Goal: Obtain resource: Obtain resource

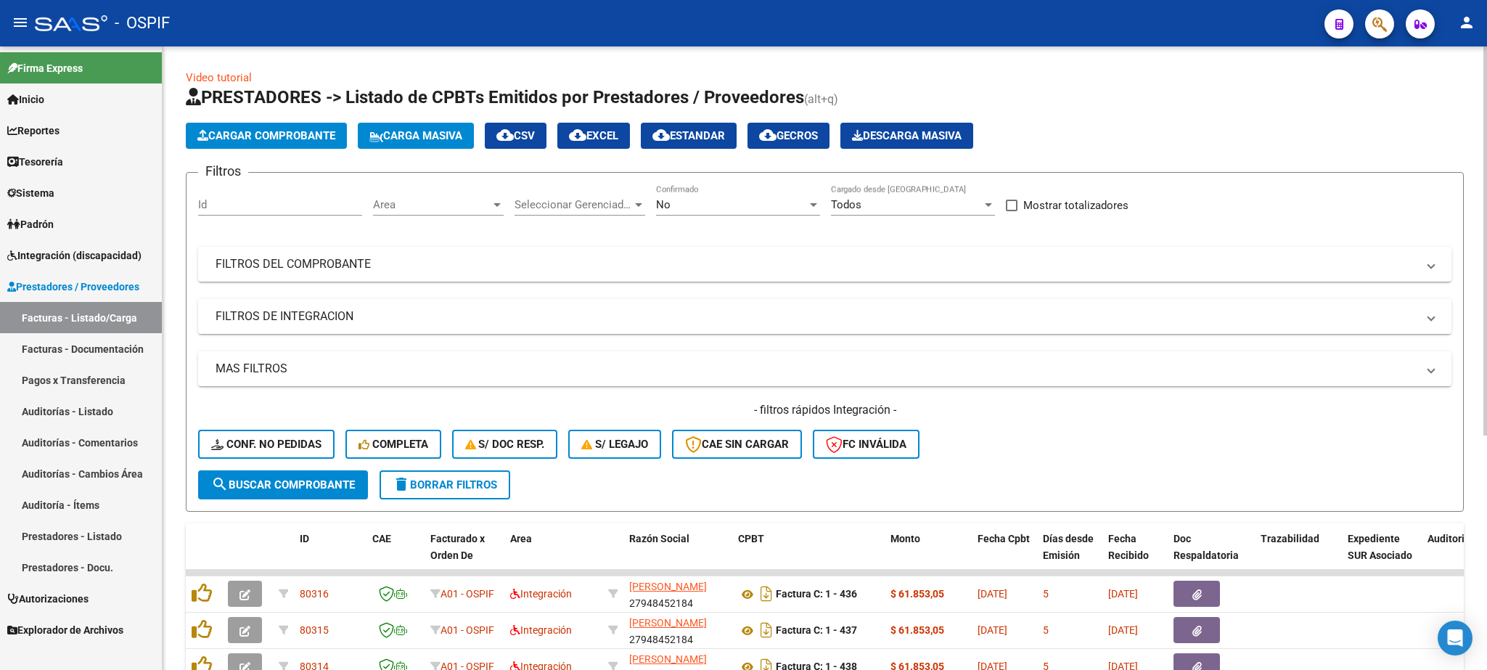
click at [308, 311] on mat-panel-title "FILTROS DE INTEGRACION" at bounding box center [816, 316] width 1201 height 16
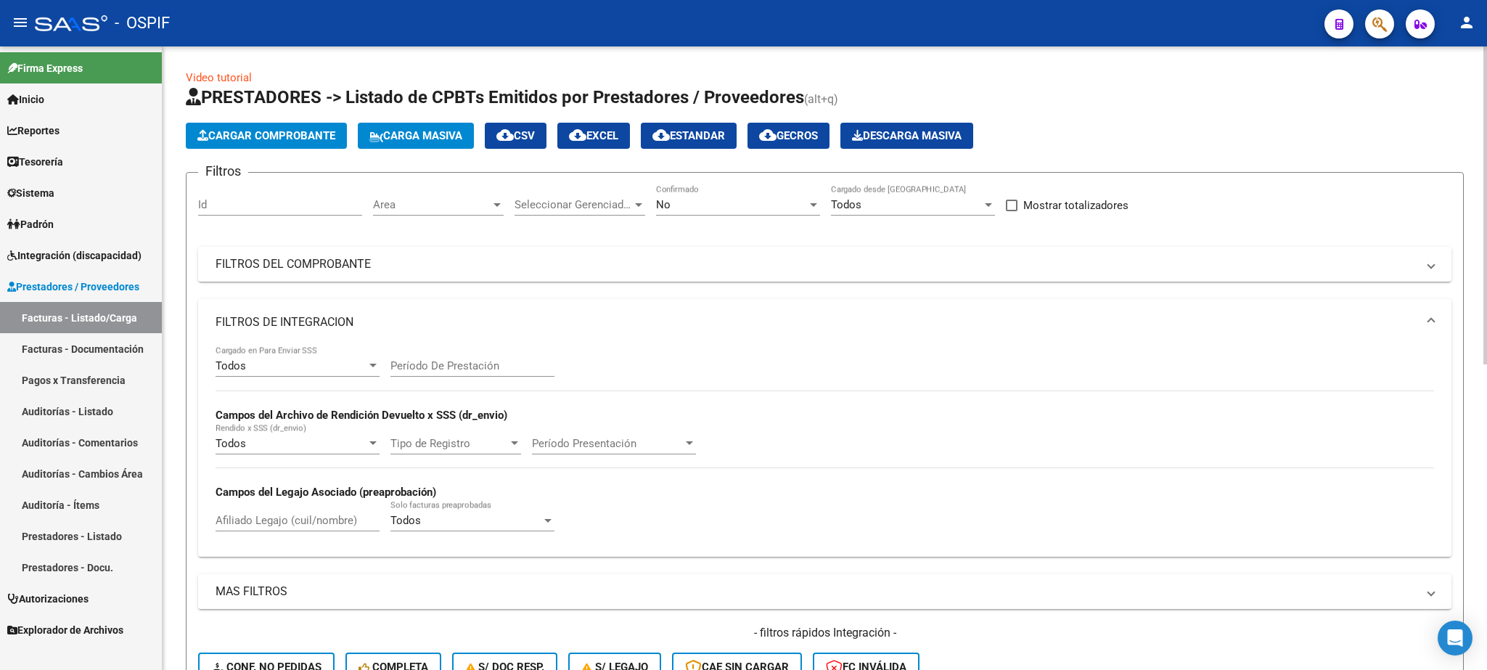
click at [677, 213] on div "No Confirmado" at bounding box center [738, 199] width 164 height 31
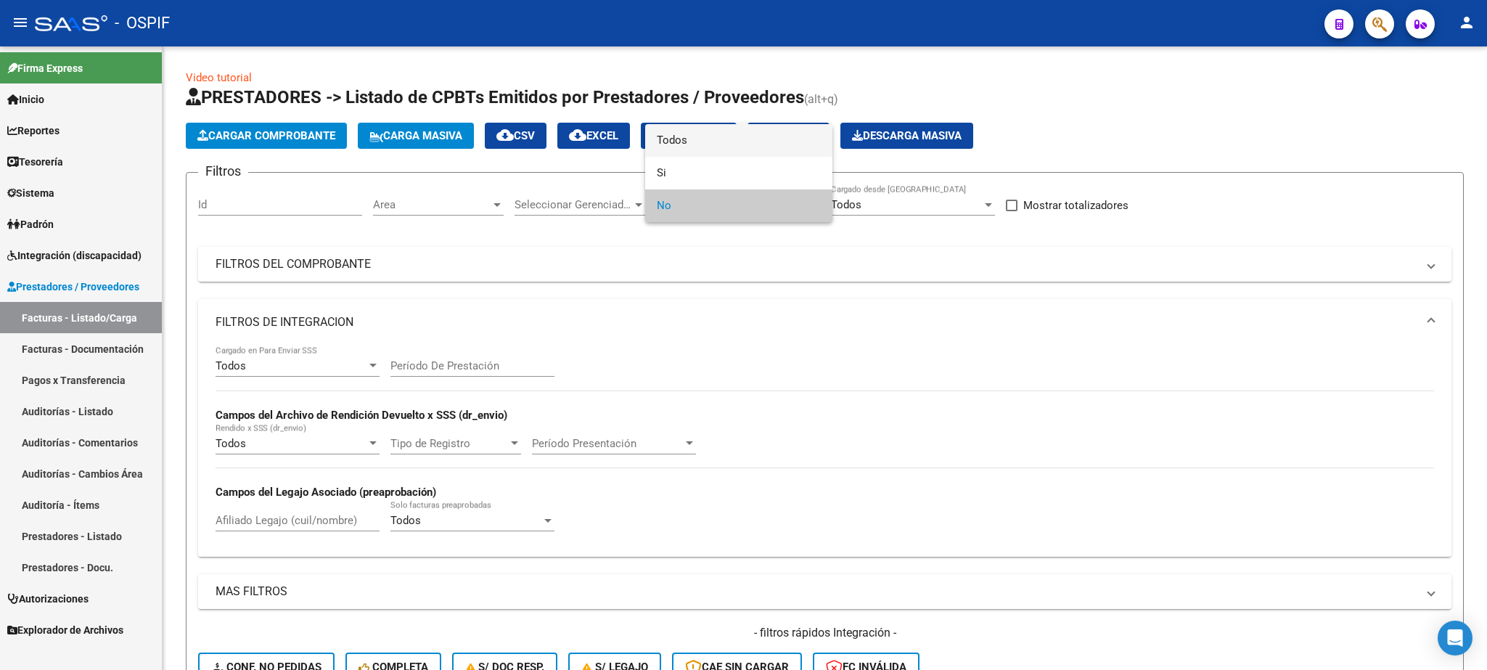
click at [696, 145] on span "Todos" at bounding box center [739, 140] width 164 height 33
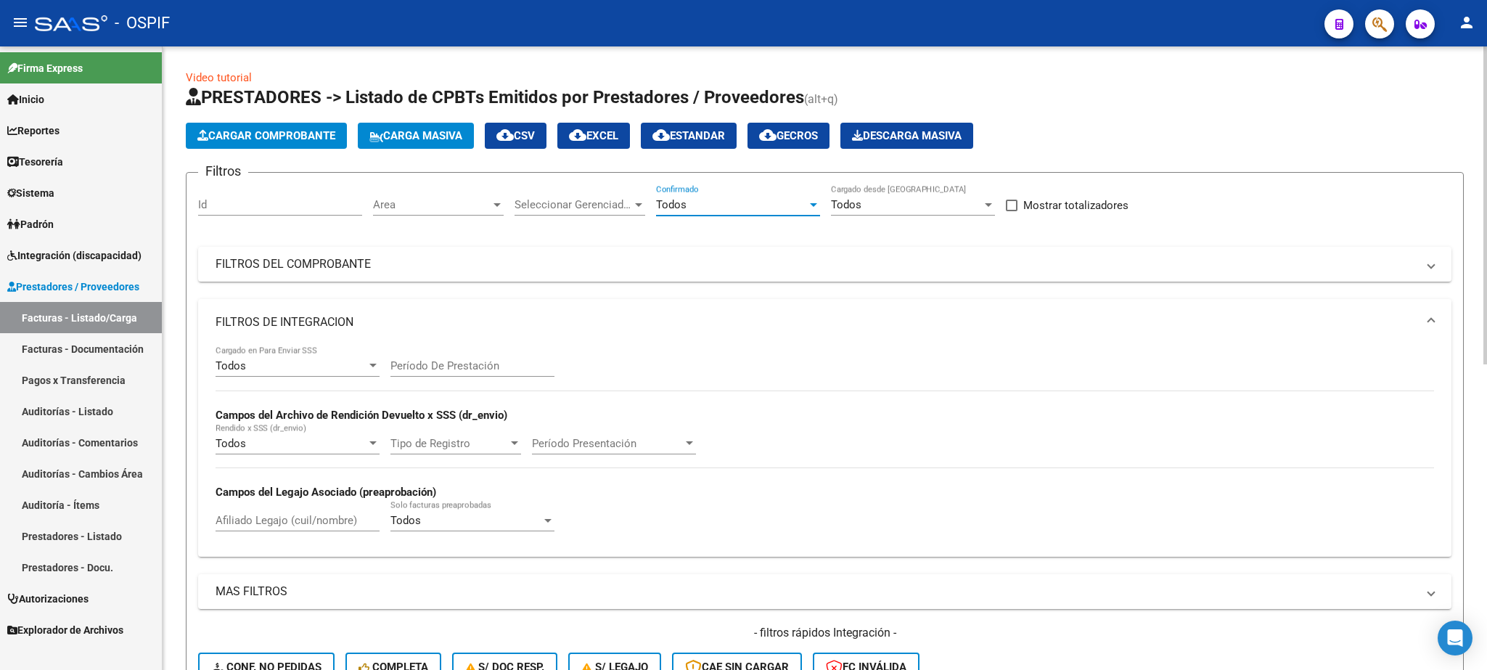
click at [226, 515] on div "Afiliado Legajo (cuil/nombre)" at bounding box center [298, 515] width 164 height 31
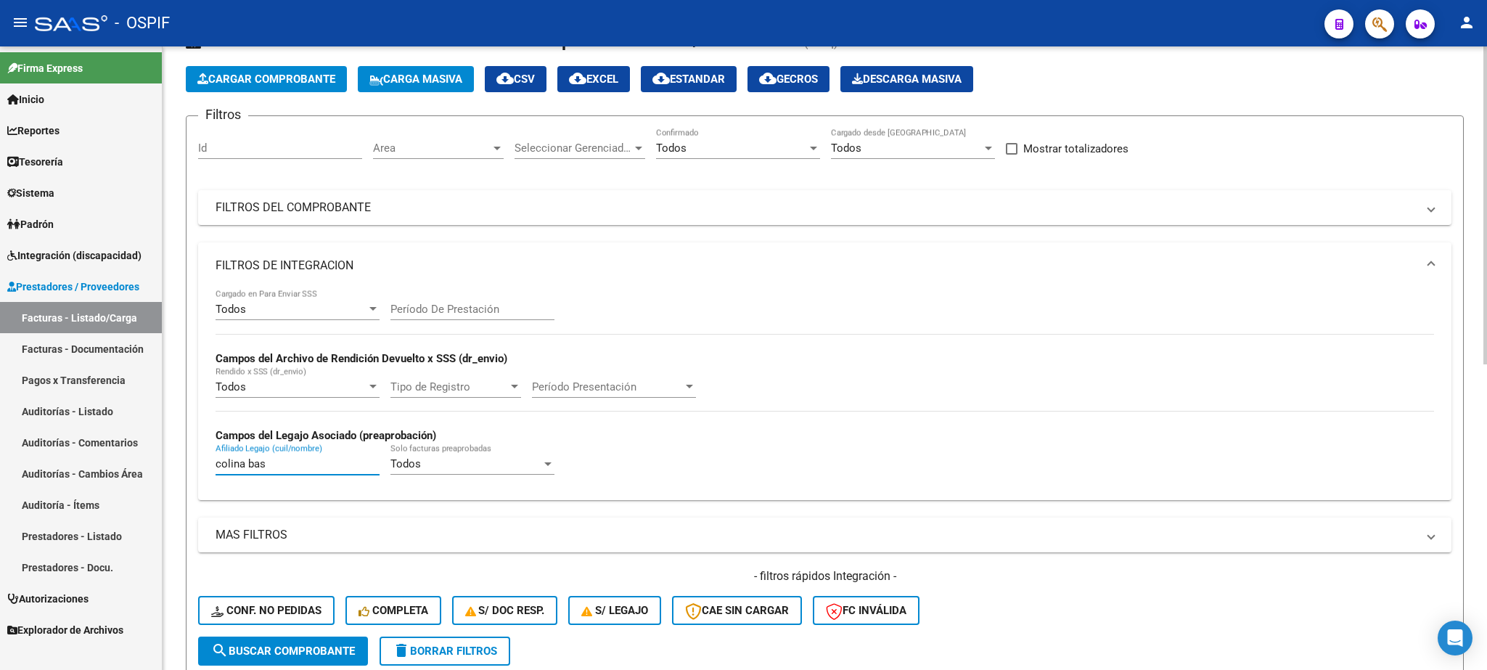
scroll to position [85, 0]
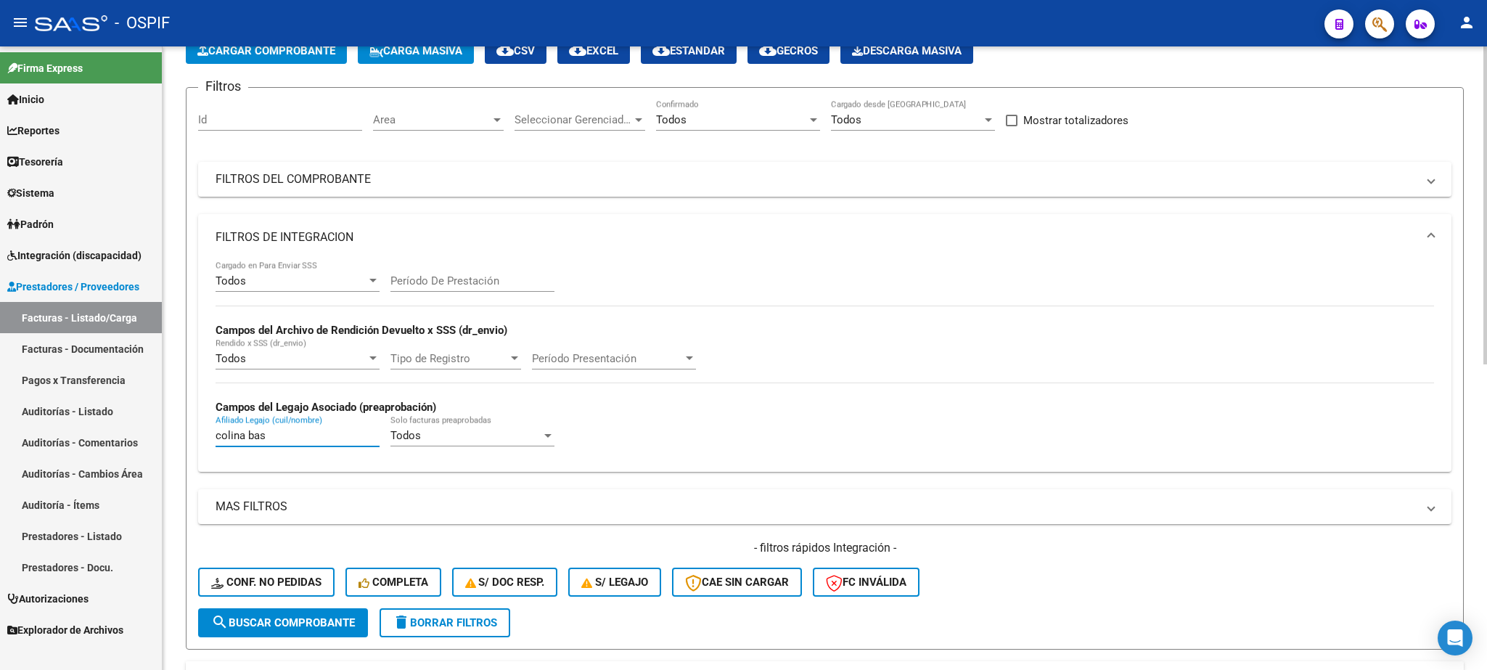
type input "colina bas"
click at [267, 616] on button "search Buscar Comprobante" at bounding box center [283, 622] width 170 height 29
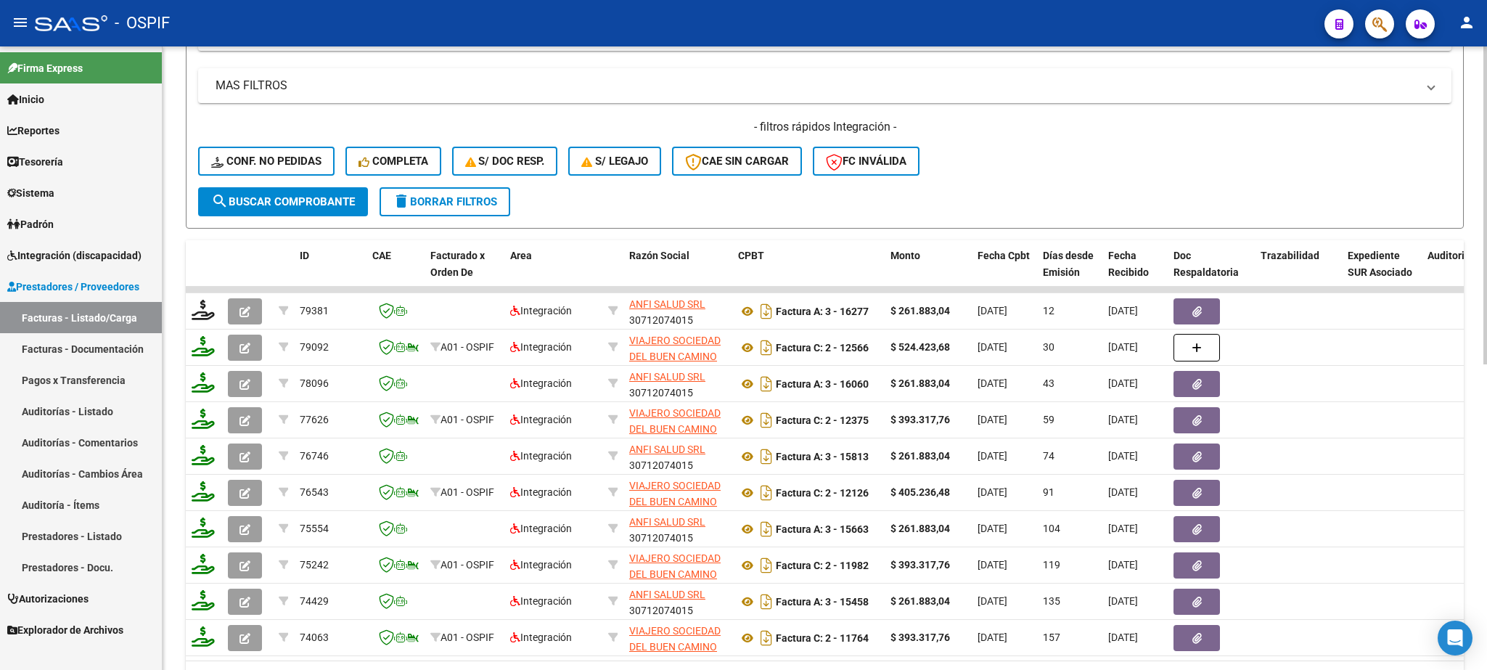
scroll to position [509, 0]
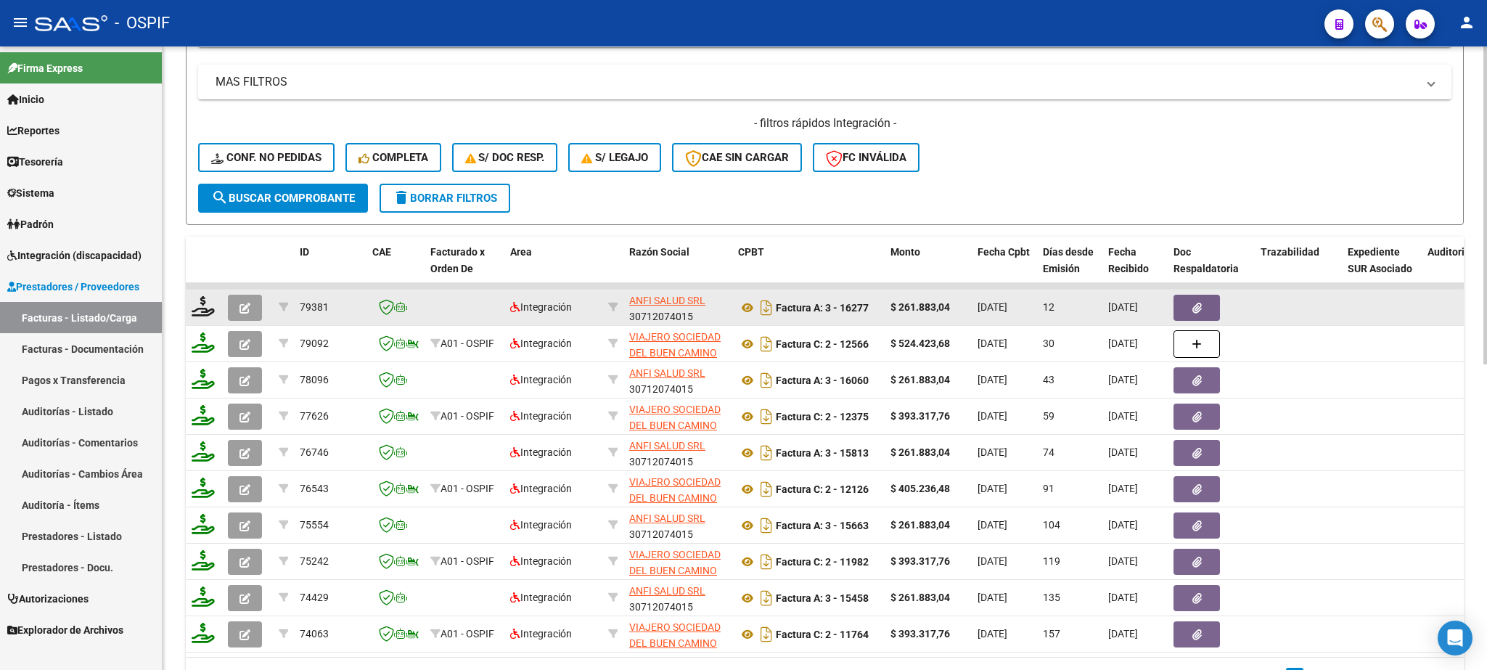
click at [1204, 311] on button "button" at bounding box center [1196, 308] width 46 height 26
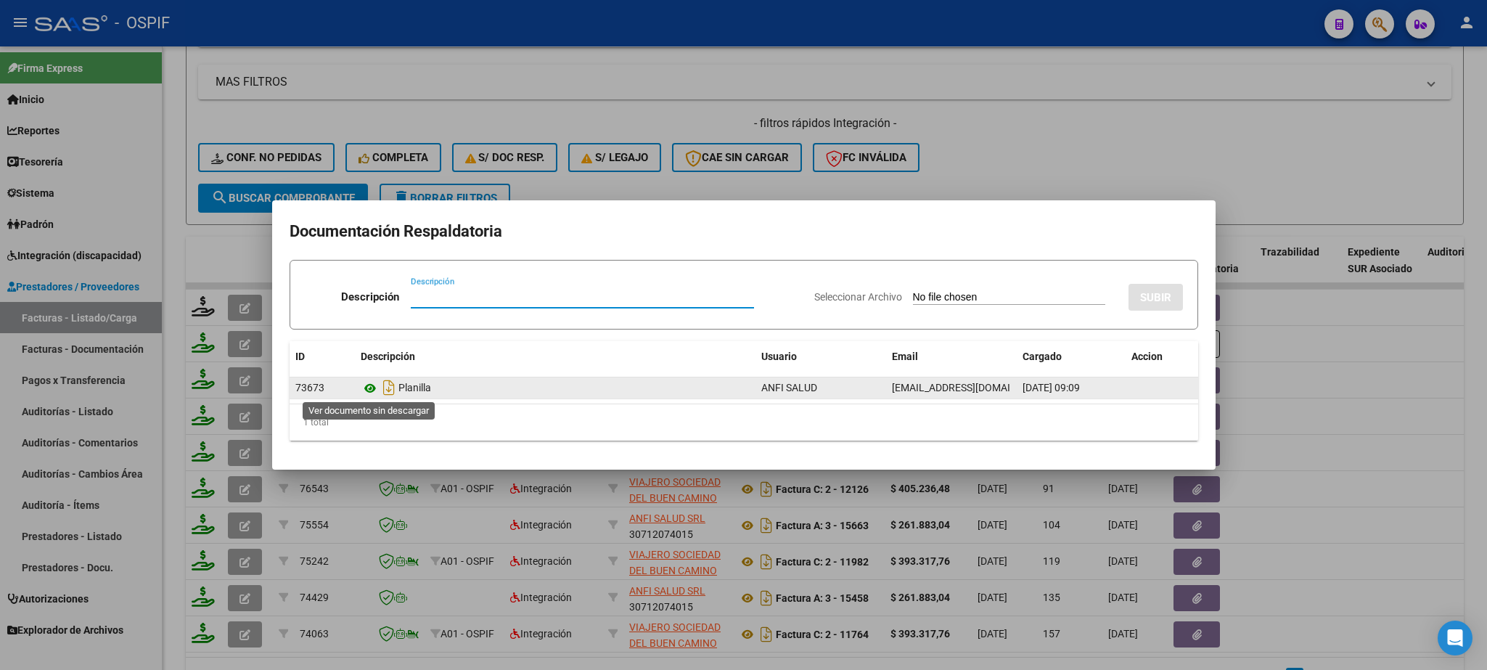
click at [369, 383] on icon at bounding box center [370, 388] width 19 height 17
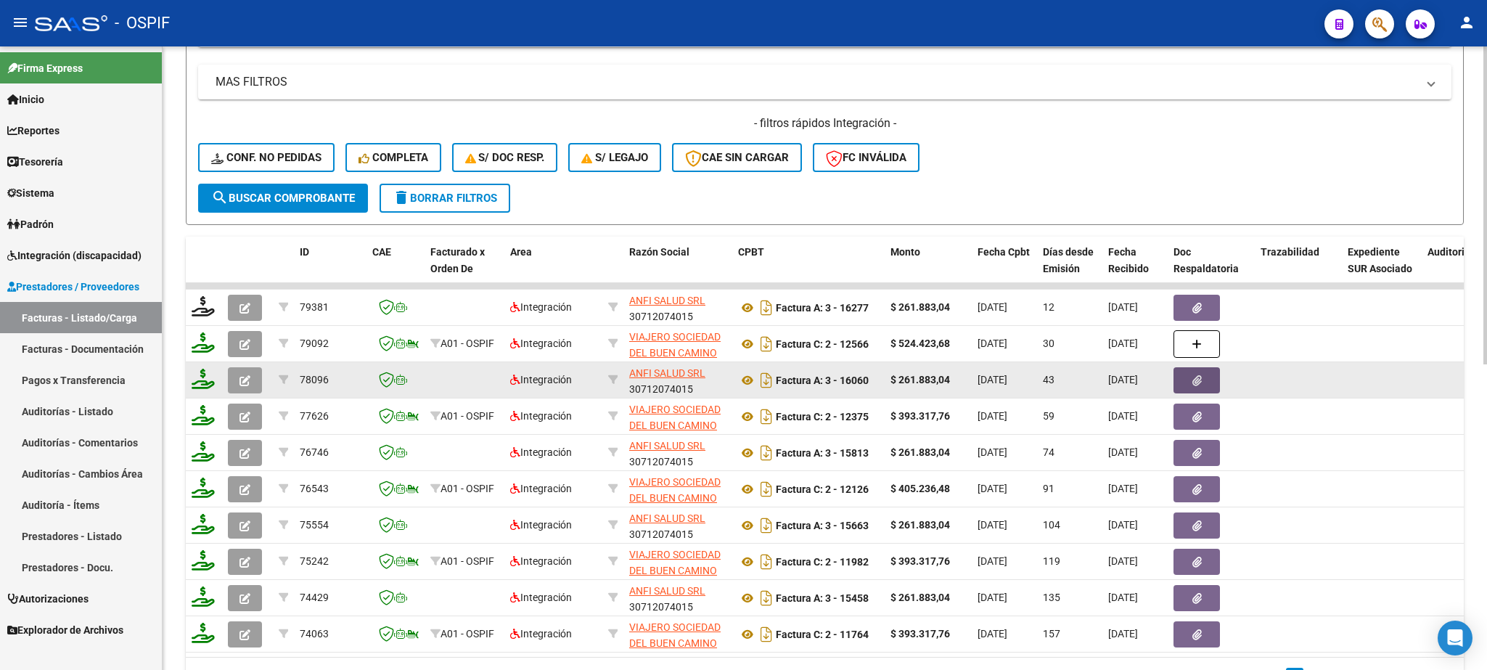
click at [1204, 382] on button "button" at bounding box center [1196, 380] width 46 height 26
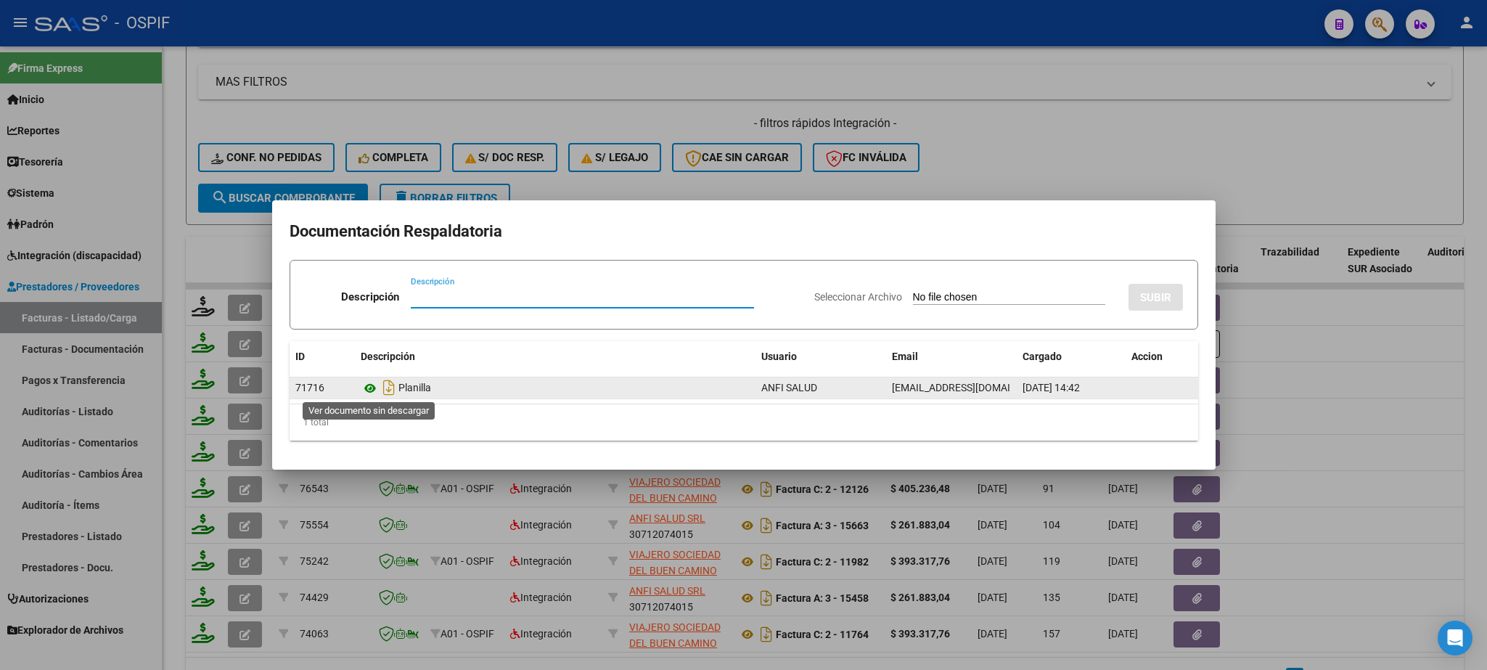
click at [372, 390] on icon at bounding box center [370, 388] width 19 height 17
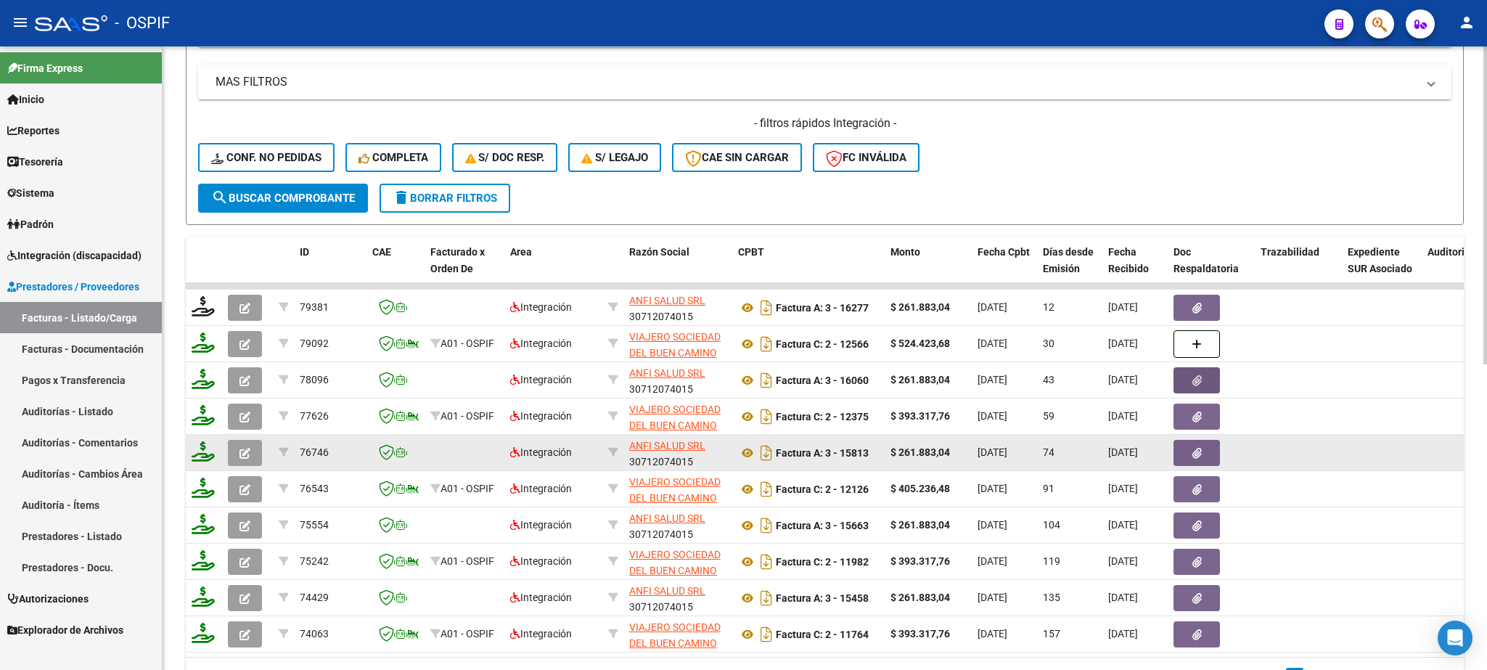
click at [1197, 452] on icon "button" at bounding box center [1196, 453] width 9 height 11
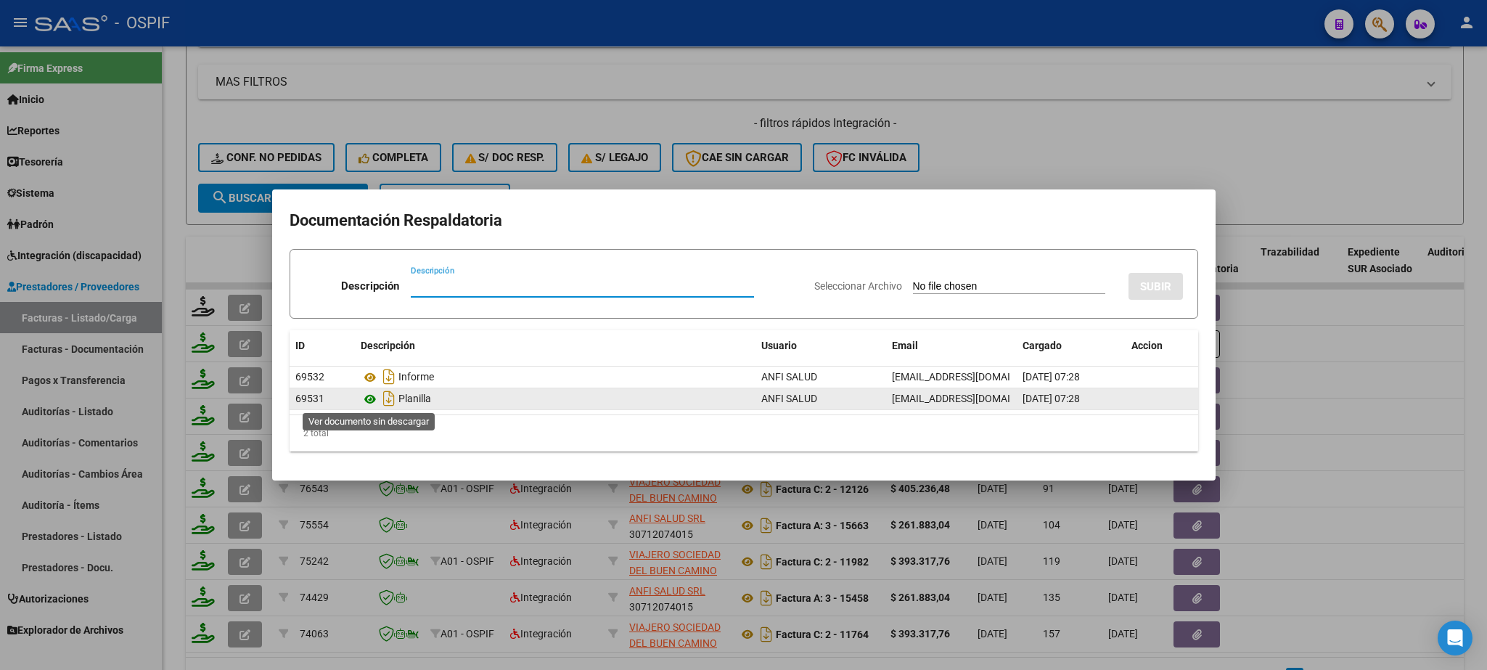
click at [369, 404] on icon at bounding box center [370, 398] width 19 height 17
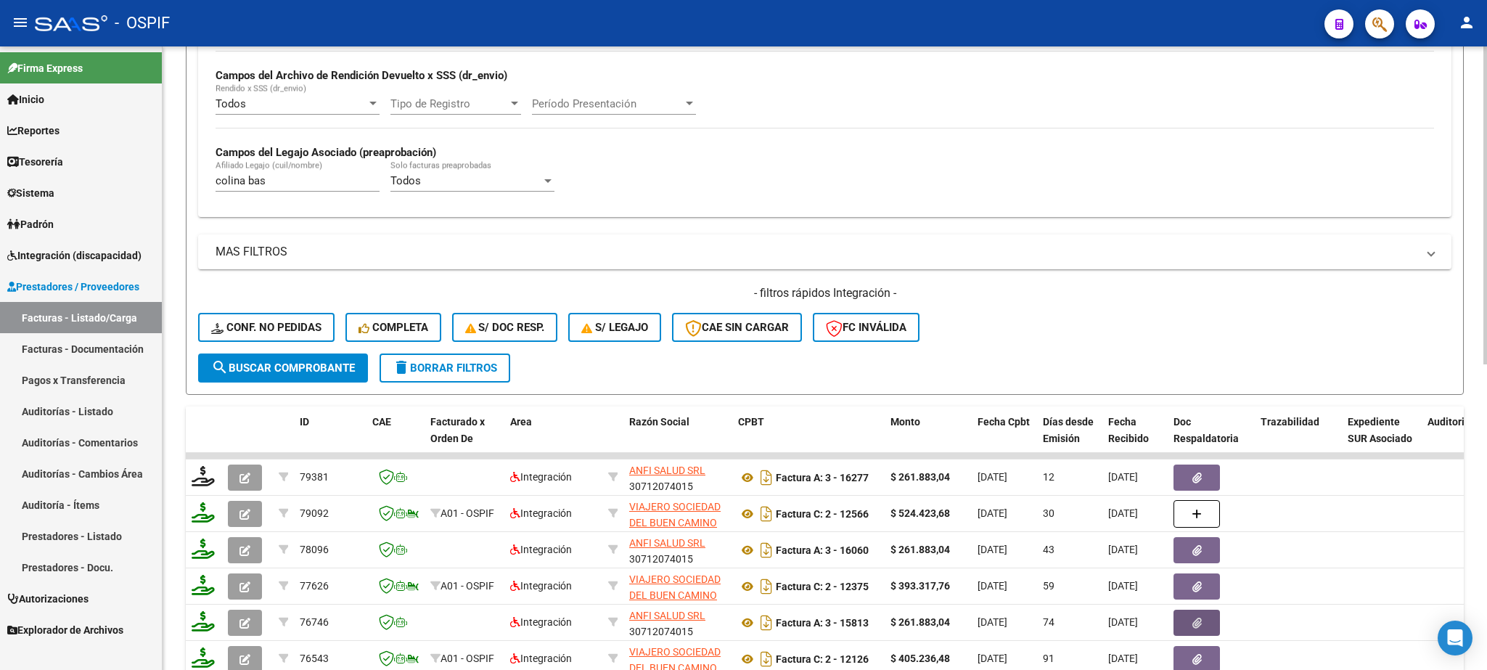
scroll to position [170, 0]
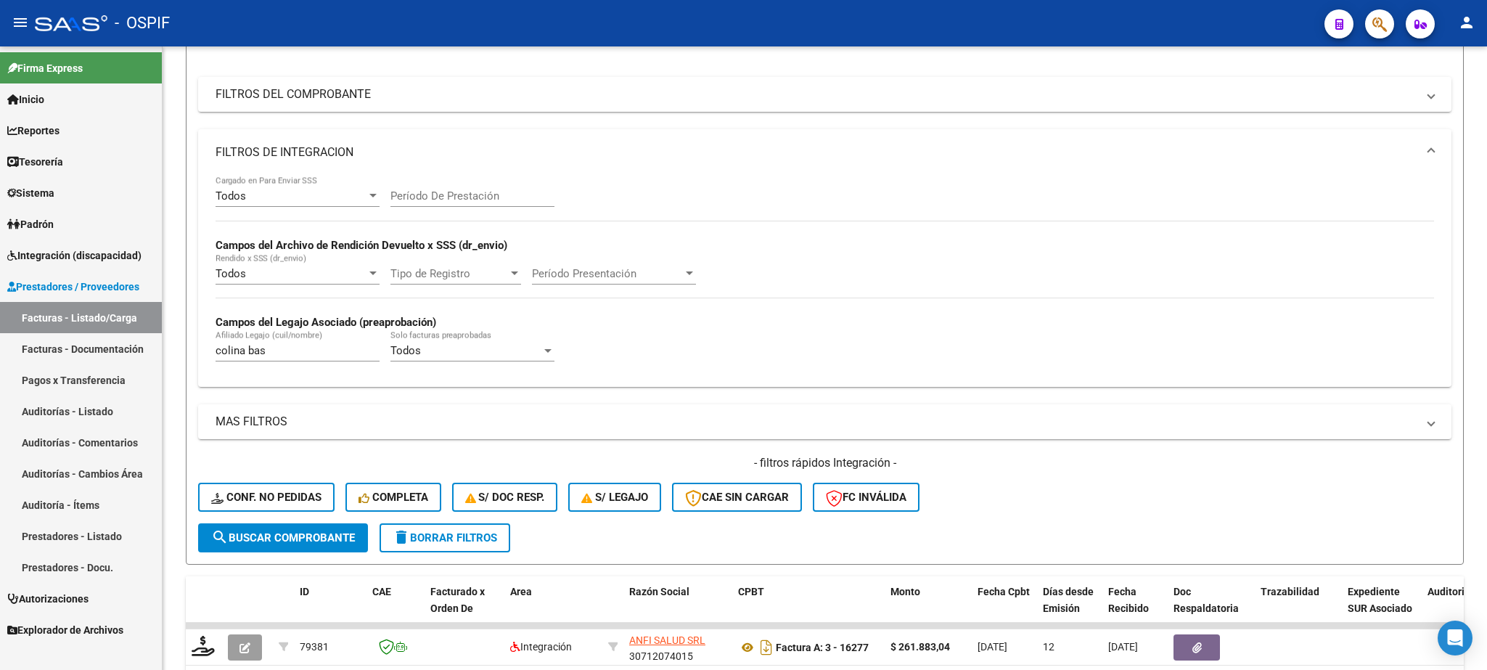
drag, startPoint x: 293, startPoint y: 353, endPoint x: 28, endPoint y: 353, distance: 264.9
click at [216, 354] on input "colina bas" at bounding box center [298, 350] width 164 height 13
type input "falcon vera"
click at [270, 548] on button "search Buscar Comprobante" at bounding box center [283, 537] width 170 height 29
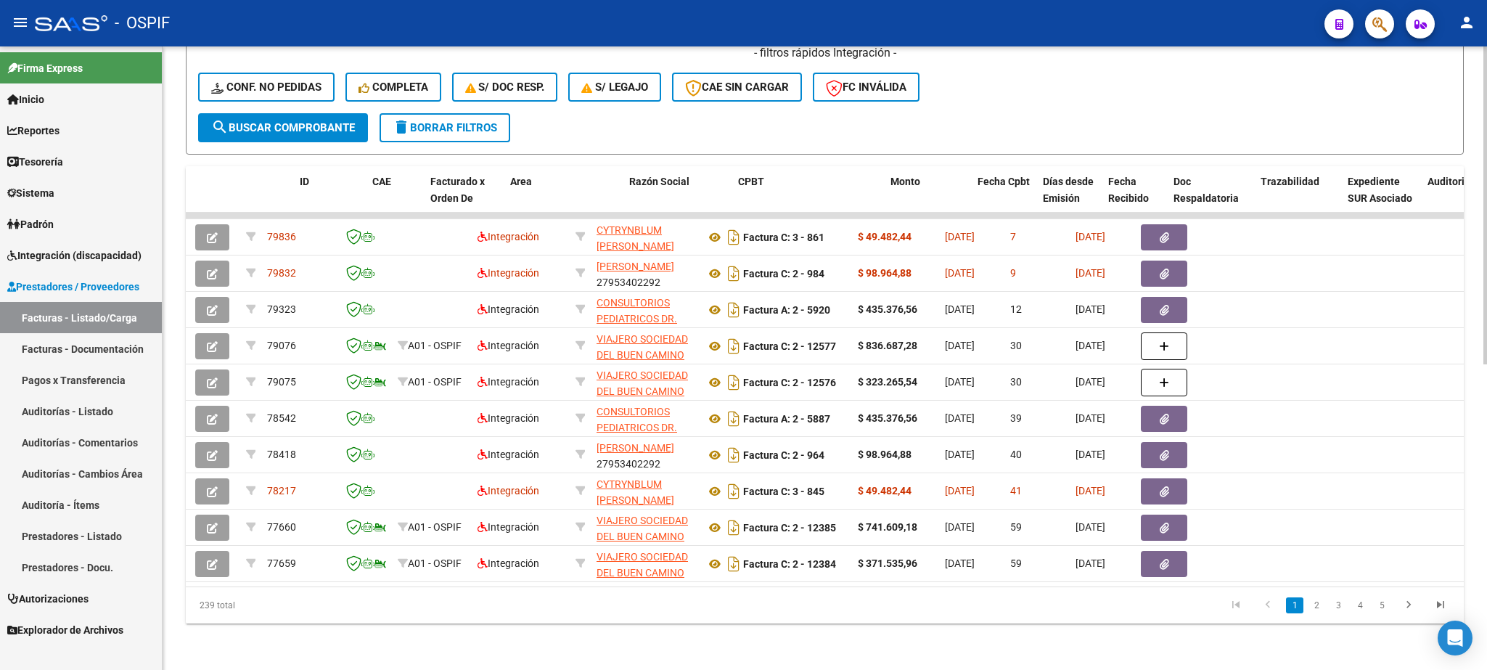
scroll to position [0, 0]
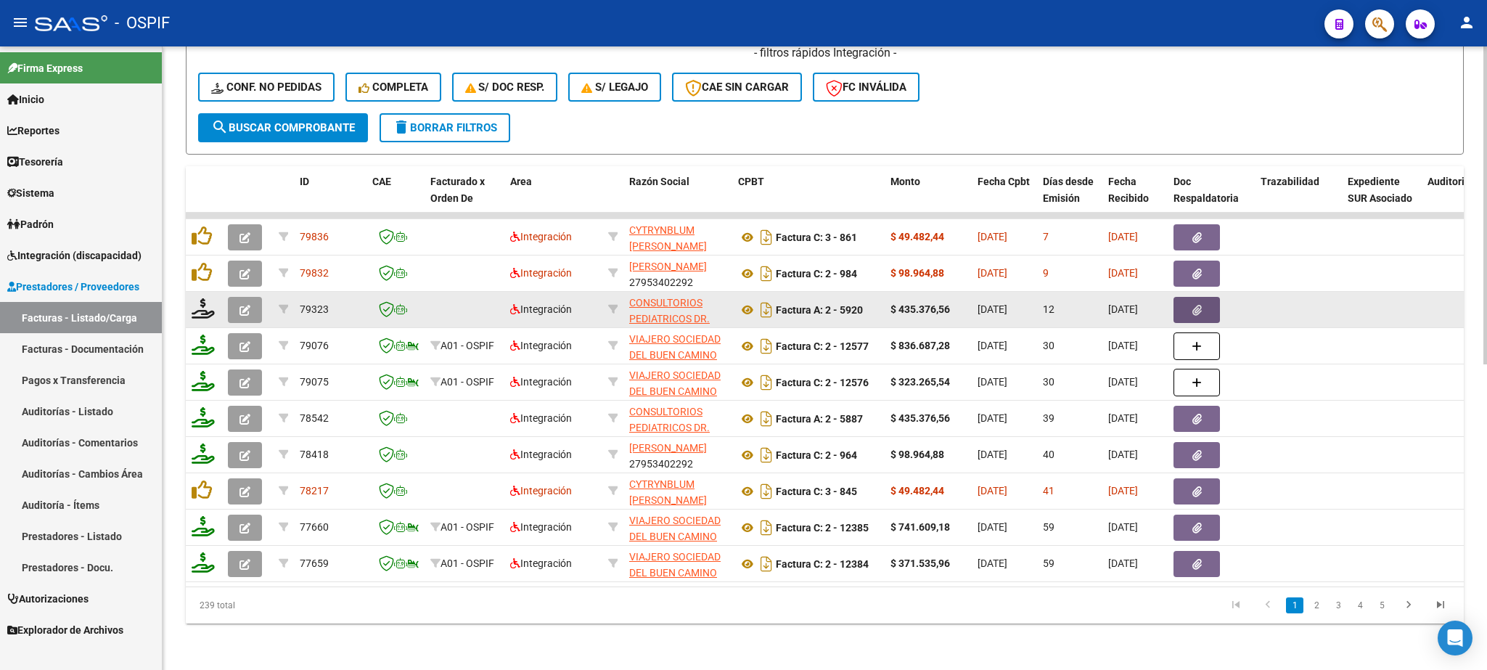
click at [1202, 297] on button "button" at bounding box center [1196, 310] width 46 height 26
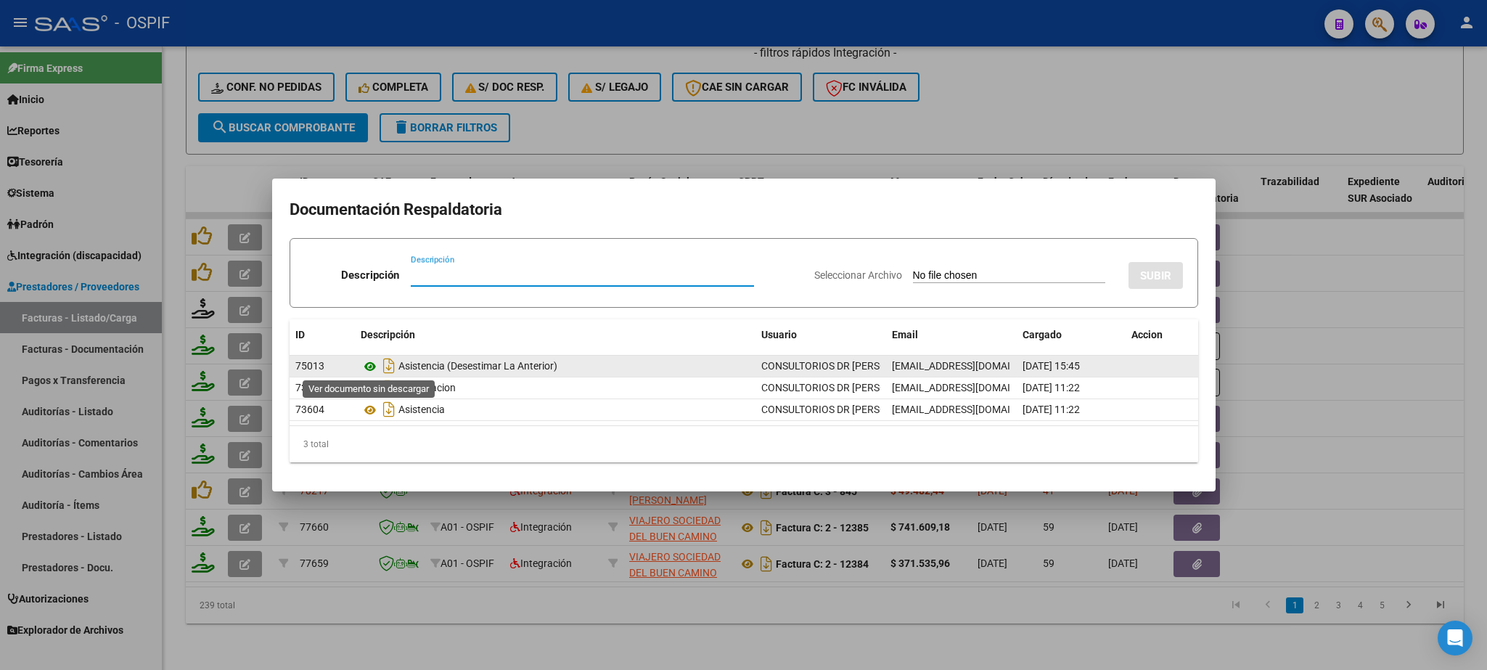
click at [372, 369] on icon at bounding box center [370, 366] width 19 height 17
